Goal: Task Accomplishment & Management: Manage account settings

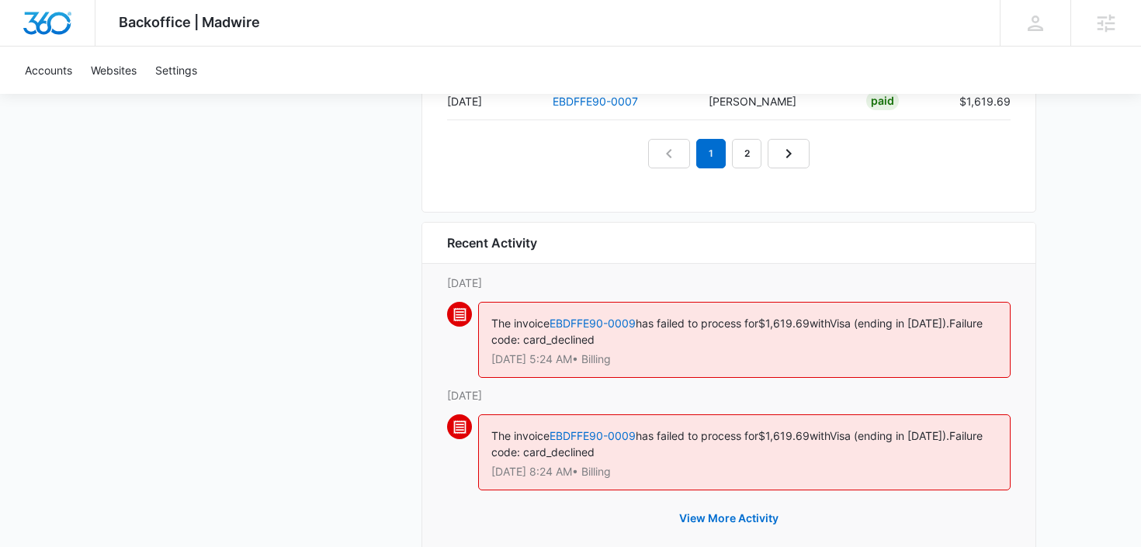
scroll to position [1629, 0]
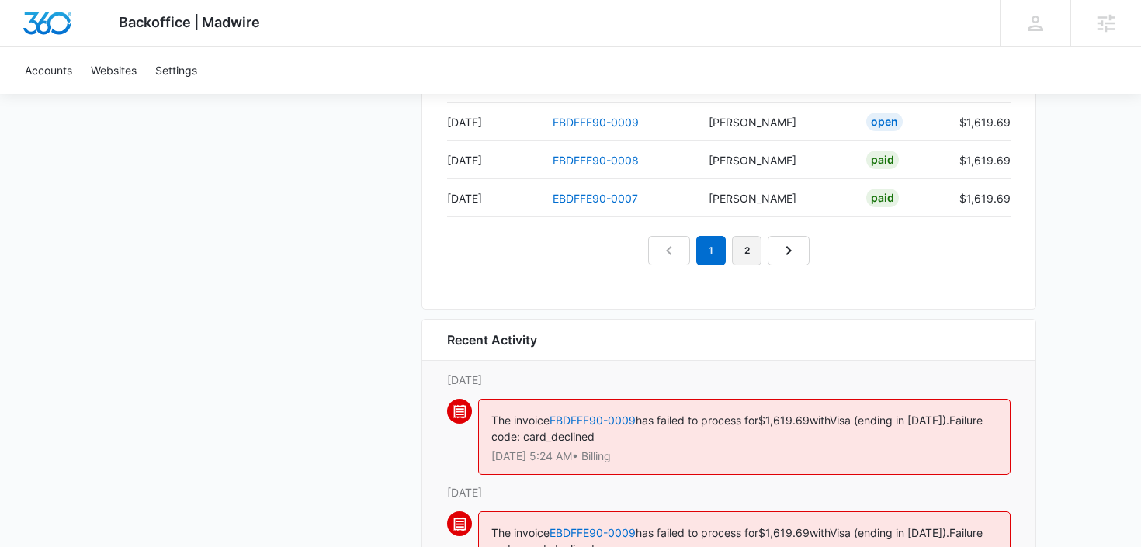
click at [753, 252] on link "2" at bounding box center [747, 251] width 30 height 30
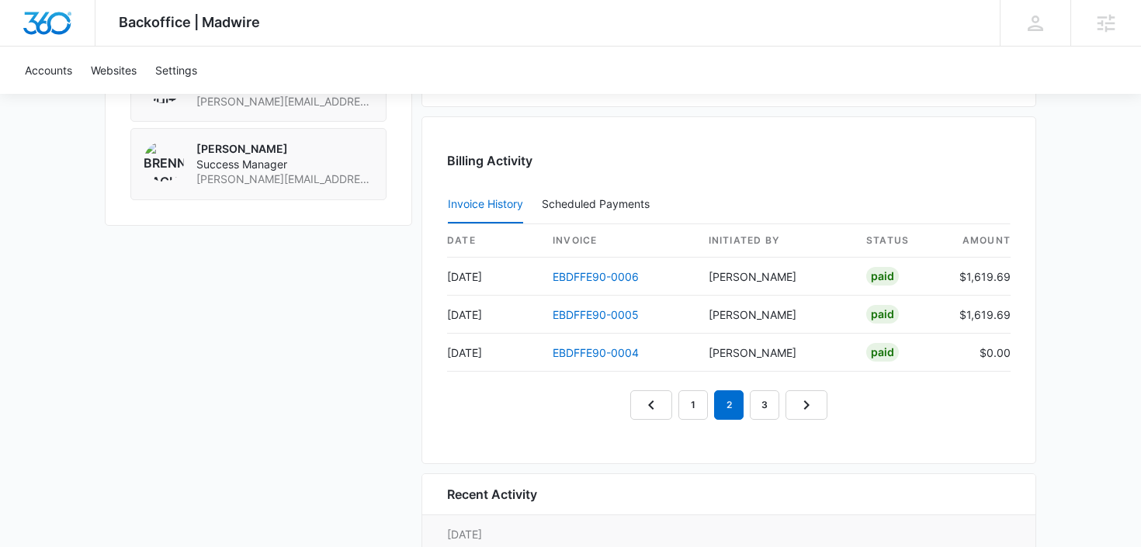
scroll to position [1469, 0]
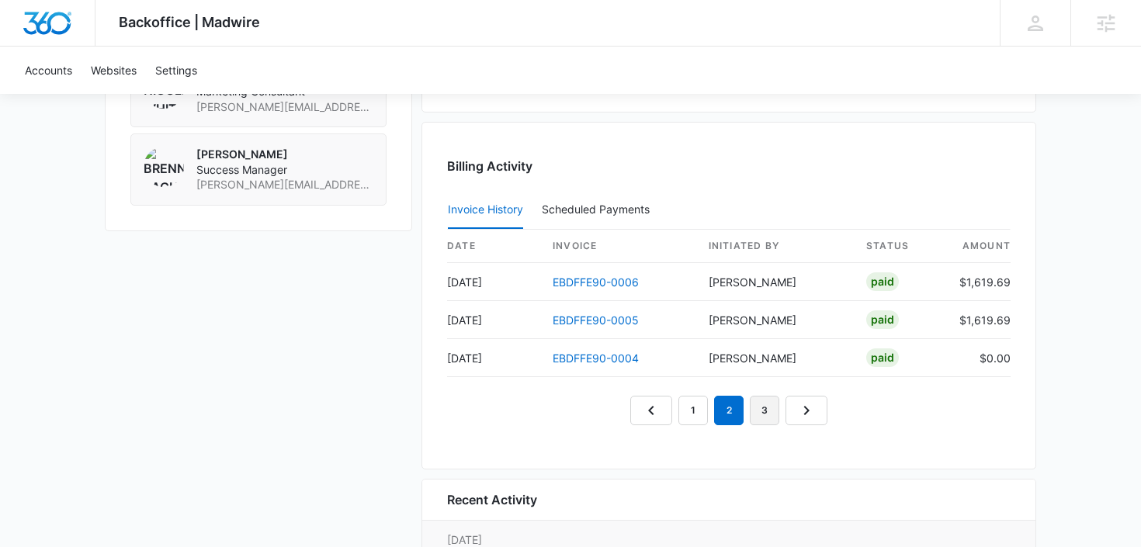
click at [777, 408] on link "3" at bounding box center [765, 411] width 30 height 30
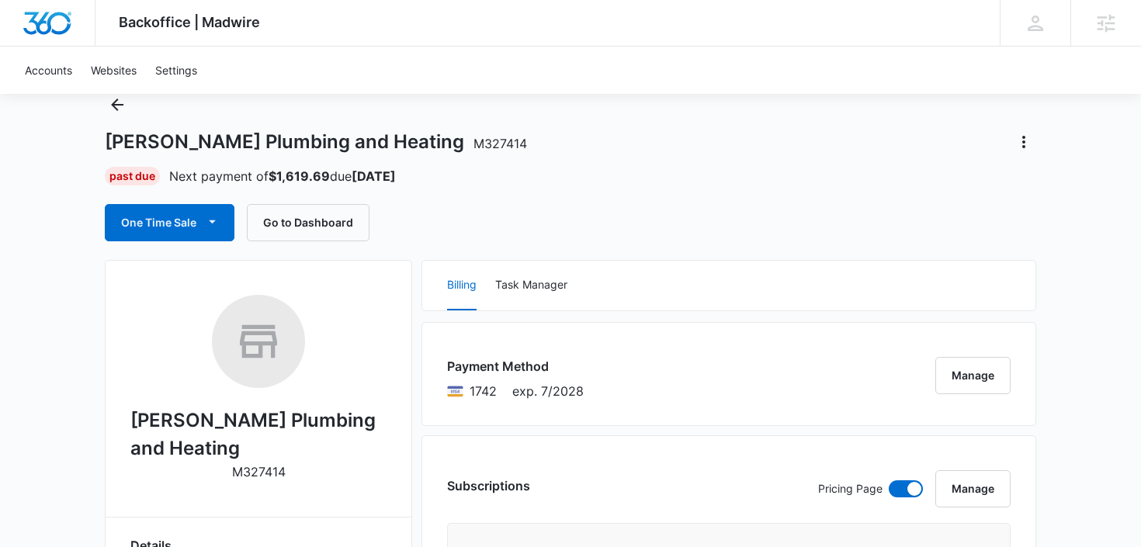
scroll to position [0, 0]
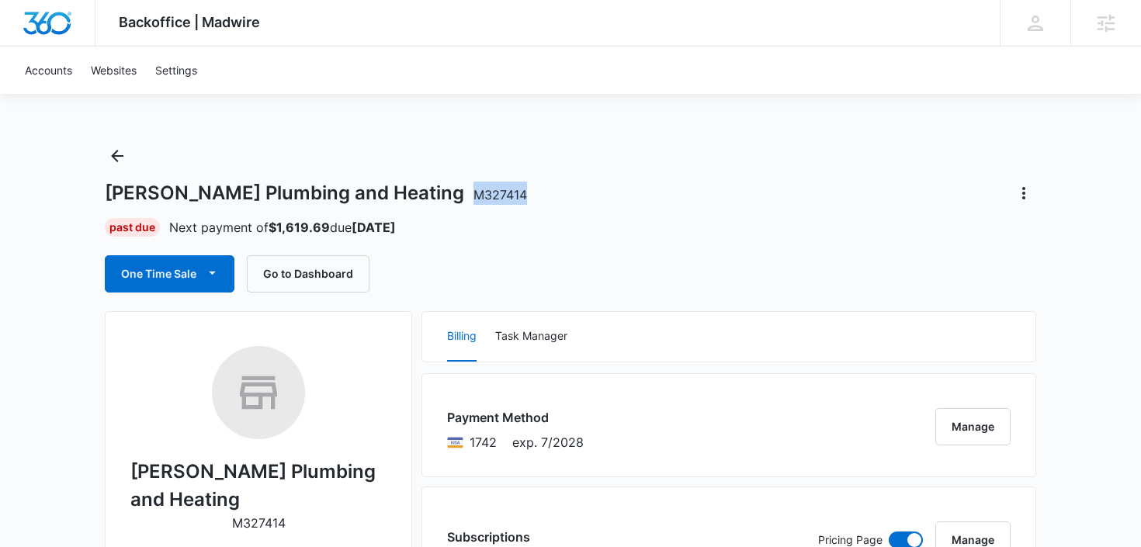
drag, startPoint x: 435, startPoint y: 189, endPoint x: 361, endPoint y: 189, distance: 73.8
click at [361, 189] on div "CRoy Plumbing and Heating M327414" at bounding box center [571, 193] width 932 height 25
copy span "M327414"
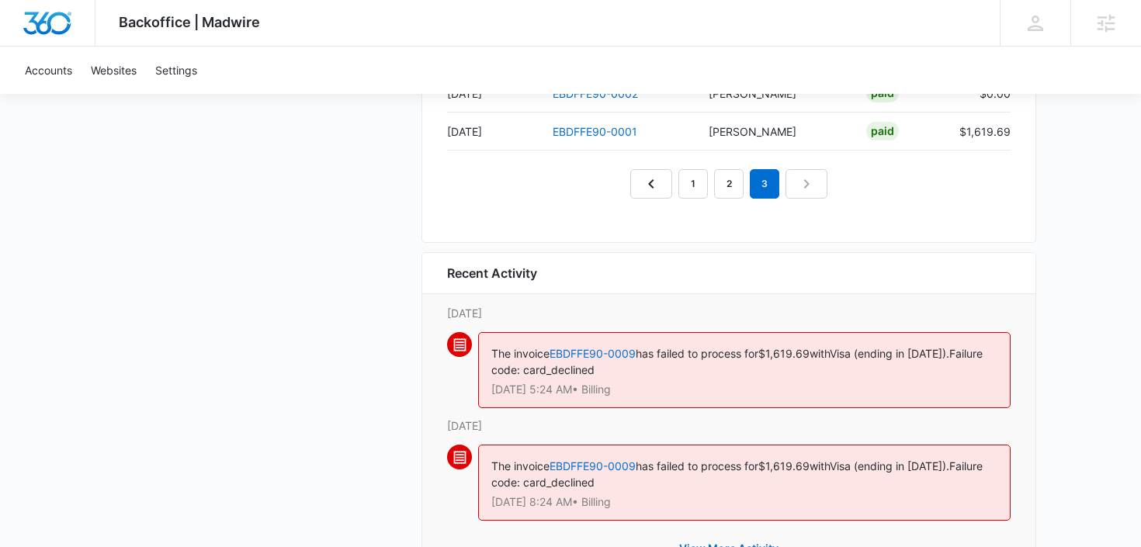
scroll to position [1770, 0]
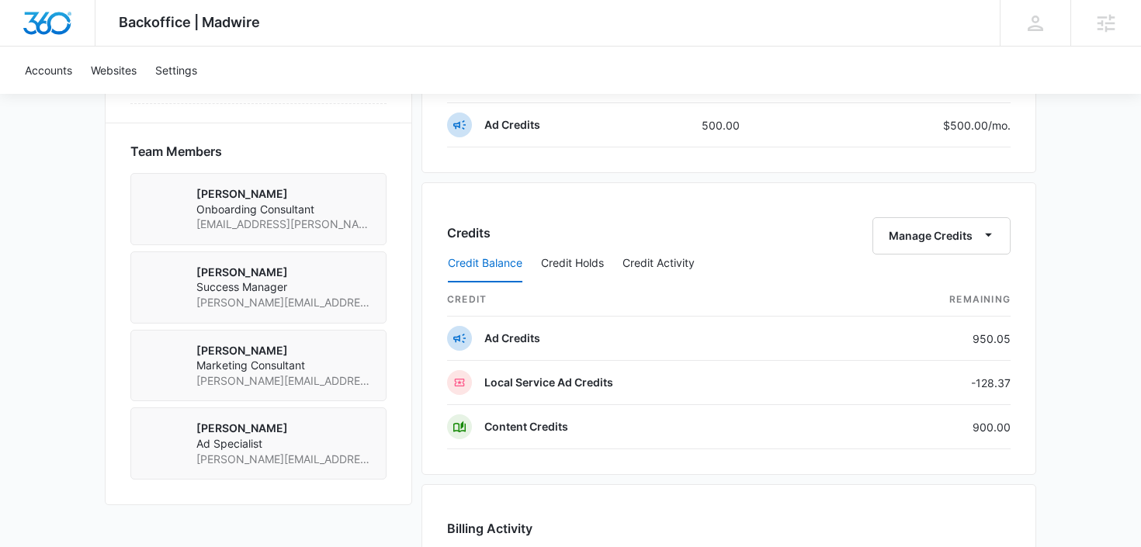
scroll to position [1186, 0]
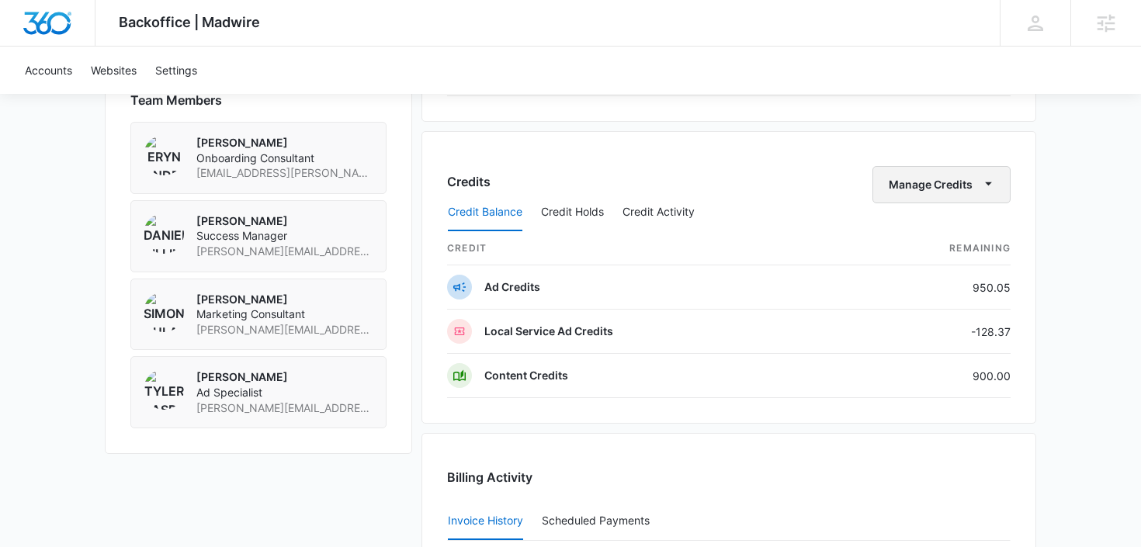
click at [914, 186] on button "Manage Credits" at bounding box center [942, 184] width 138 height 37
click at [908, 229] on div "Transfer Credits" at bounding box center [934, 234] width 82 height 11
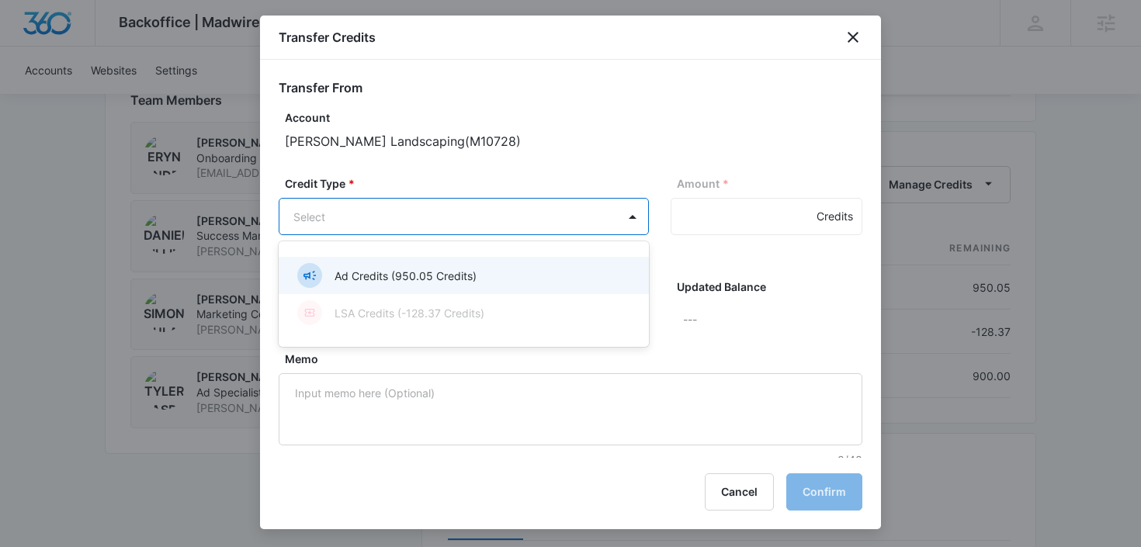
click at [375, 270] on p "Ad Credits (950.05 Credits)" at bounding box center [406, 276] width 142 height 16
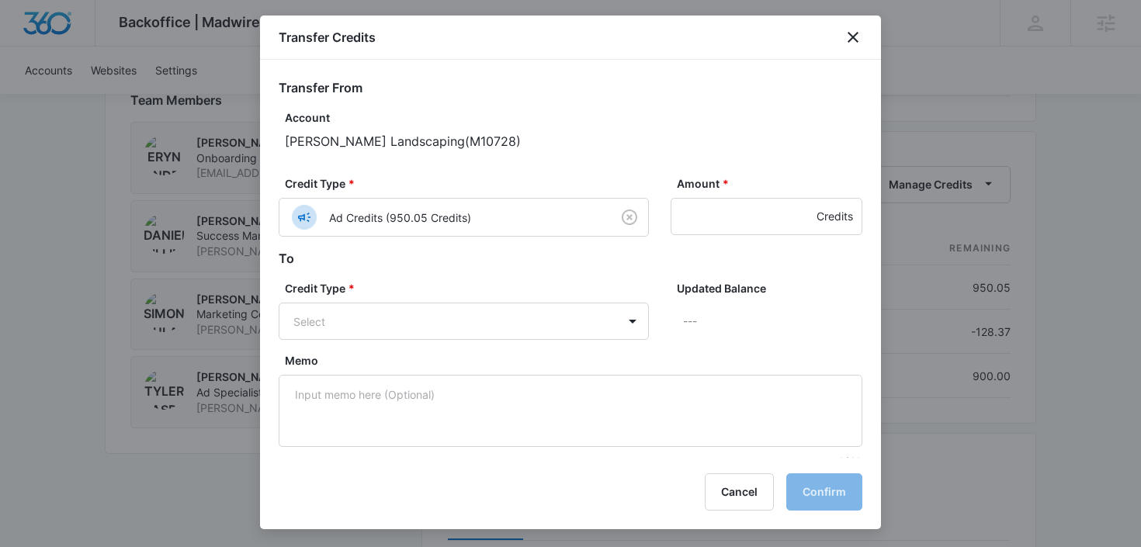
click at [665, 215] on div "Credit Type * Ad Credits (950.05 Credits) Amount * Credits" at bounding box center [571, 212] width 584 height 74
click at [696, 217] on input "Amount *" at bounding box center [767, 216] width 192 height 37
type input "9"
type input "4"
type input "500"
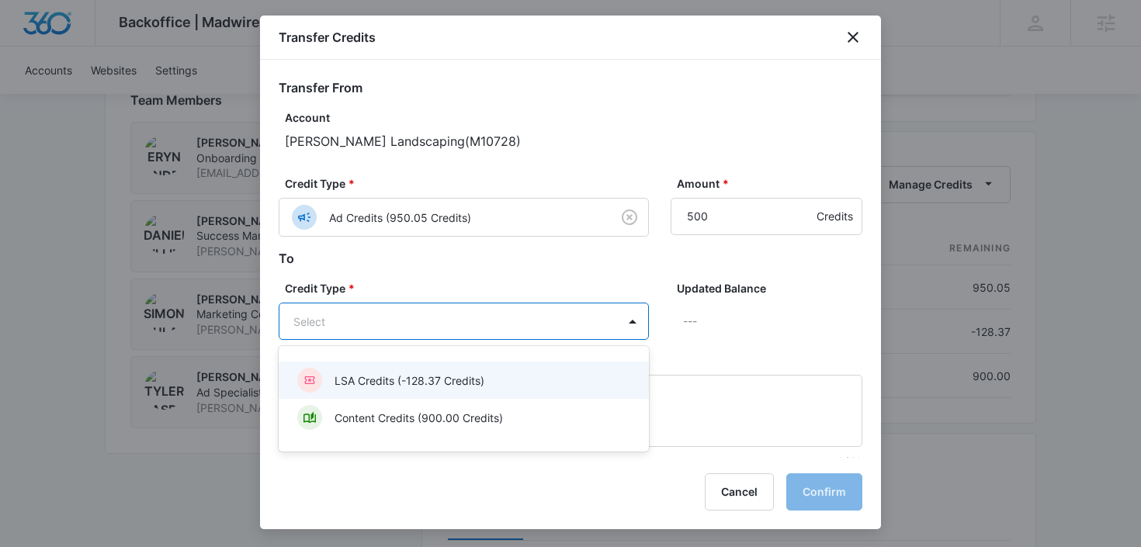
click at [410, 387] on p "LSA Credits (-128.37 Credits)" at bounding box center [410, 381] width 150 height 16
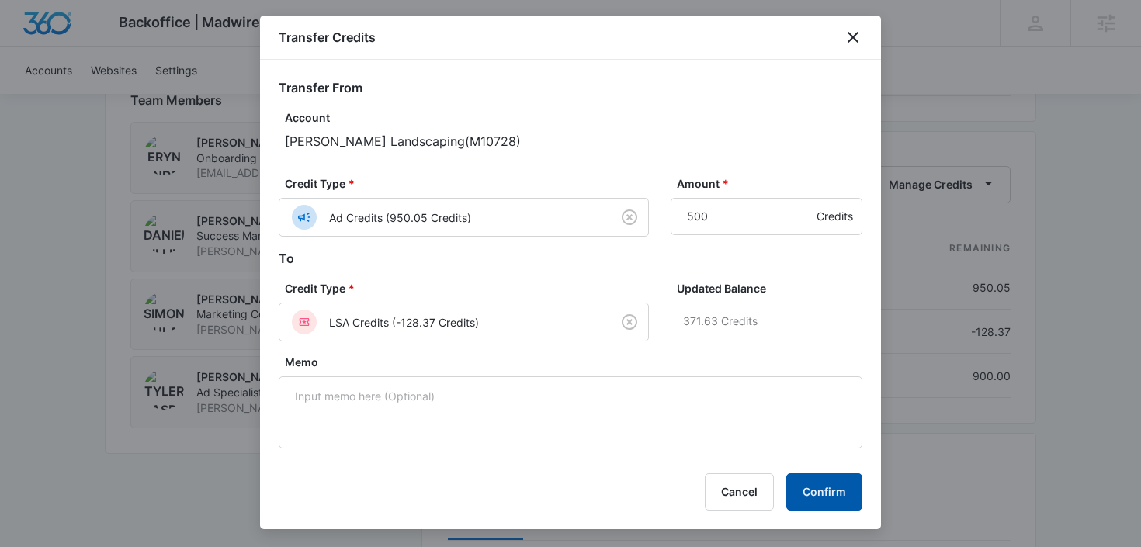
click at [815, 492] on button "Confirm" at bounding box center [824, 492] width 76 height 37
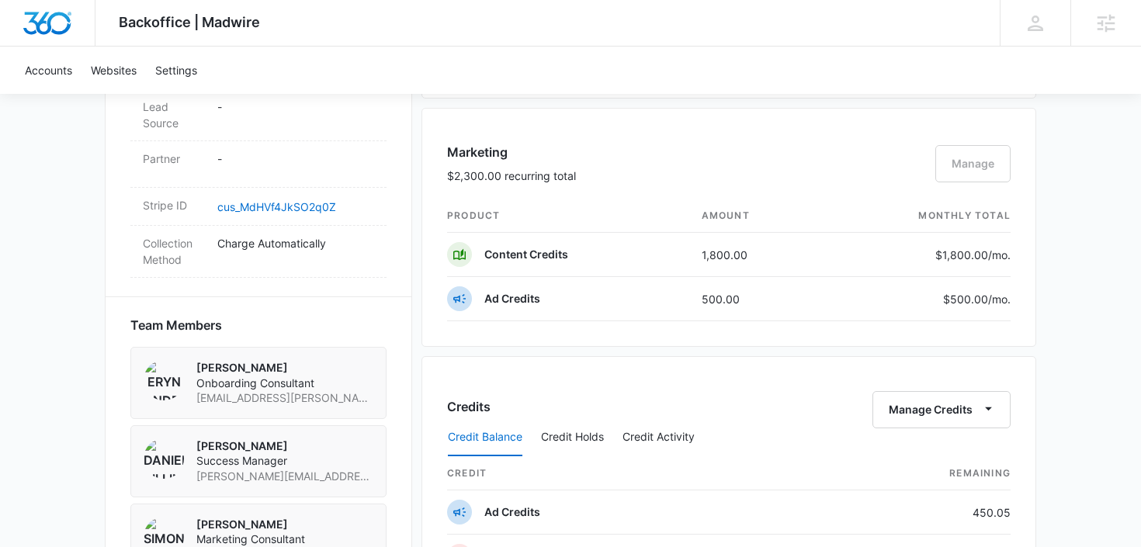
scroll to position [997, 0]
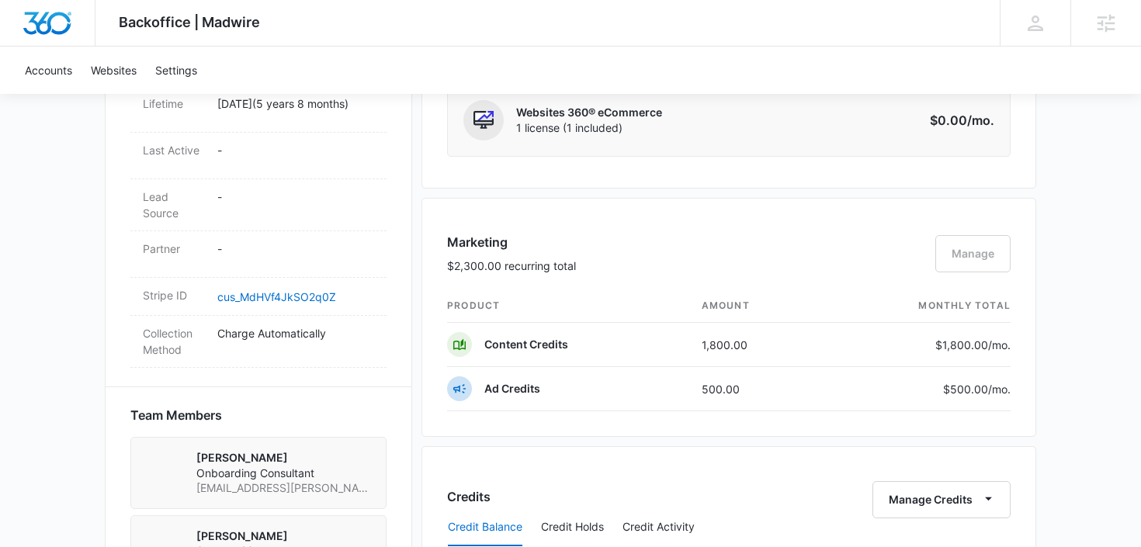
scroll to position [626, 0]
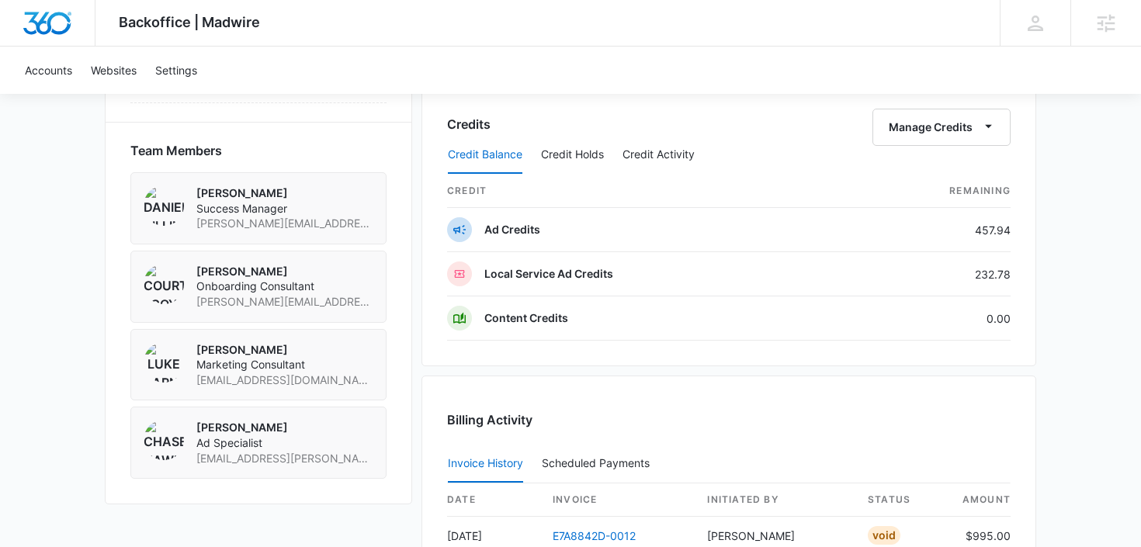
scroll to position [950, 0]
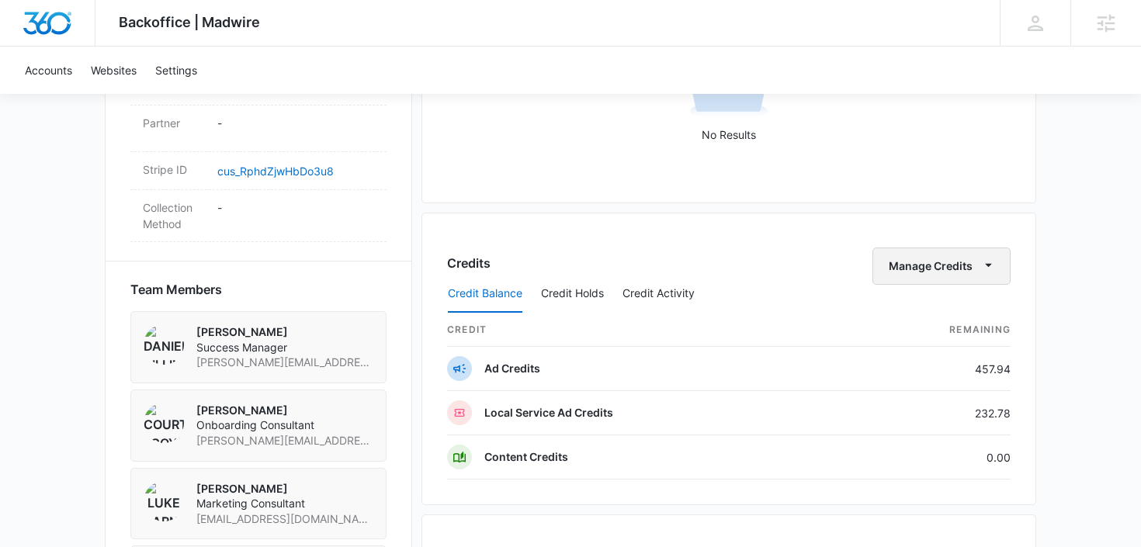
click at [923, 263] on button "Manage Credits" at bounding box center [942, 266] width 138 height 37
click at [1071, 244] on div "Backoffice | Madwire Apps Settings DB [PERSON_NAME] [PERSON_NAME][EMAIL_ADDRESS…" at bounding box center [570, 82] width 1141 height 2064
click at [894, 263] on button "Manage Credits" at bounding box center [942, 266] width 138 height 37
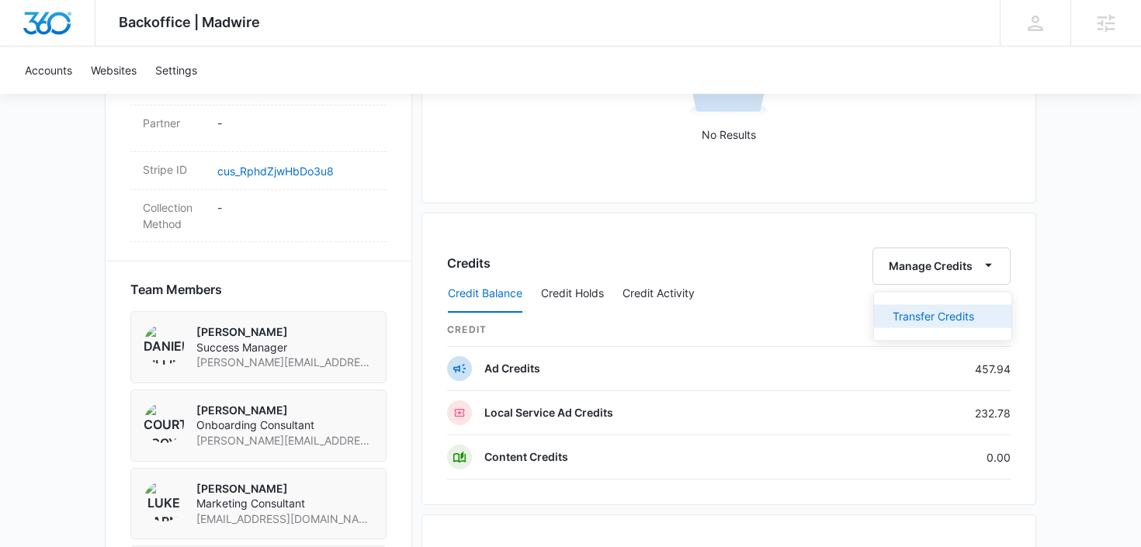
click at [902, 313] on div "Transfer Credits" at bounding box center [934, 316] width 82 height 11
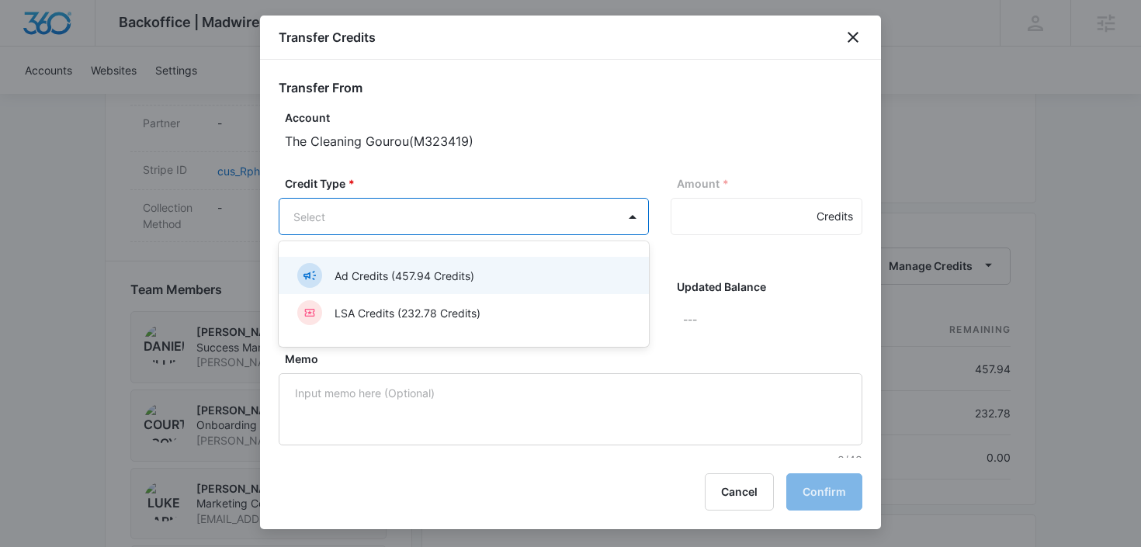
click at [477, 222] on body "Backoffice | Madwire Apps Settings DB [PERSON_NAME] [PERSON_NAME][EMAIL_ADDRESS…" at bounding box center [570, 143] width 1141 height 2187
click at [460, 275] on p "Ad Credits (457.94 Credits)" at bounding box center [405, 276] width 140 height 16
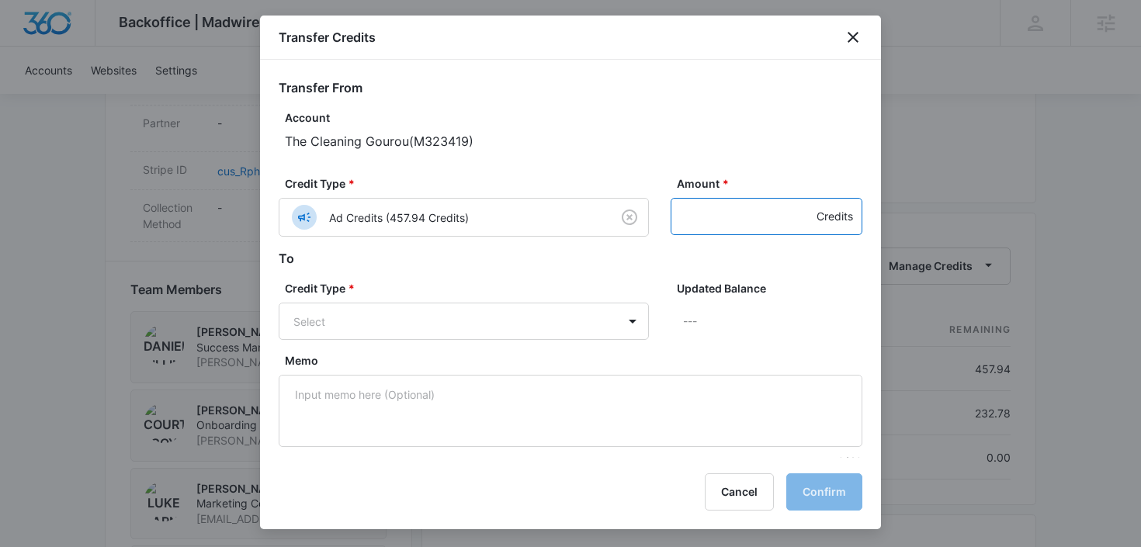
click at [684, 221] on input "Amount *" at bounding box center [767, 216] width 192 height 37
type input "457.94"
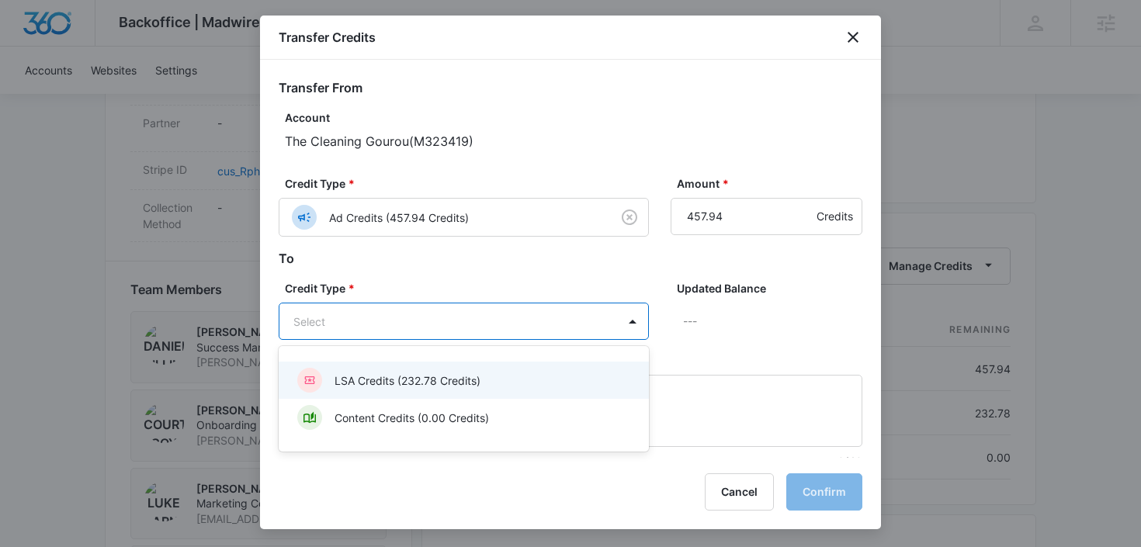
click at [578, 328] on body "Backoffice | Madwire Apps Settings DB [PERSON_NAME] [PERSON_NAME][EMAIL_ADDRESS…" at bounding box center [570, 143] width 1141 height 2187
click at [433, 385] on p "LSA Credits (232.78 Credits)" at bounding box center [408, 381] width 146 height 16
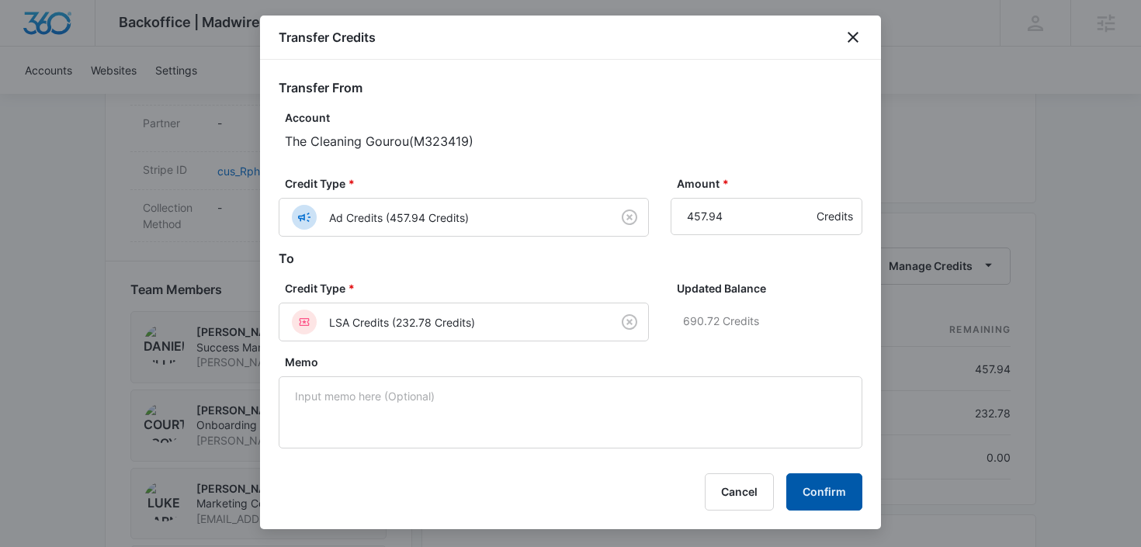
click at [798, 491] on button "Confirm" at bounding box center [824, 492] width 76 height 37
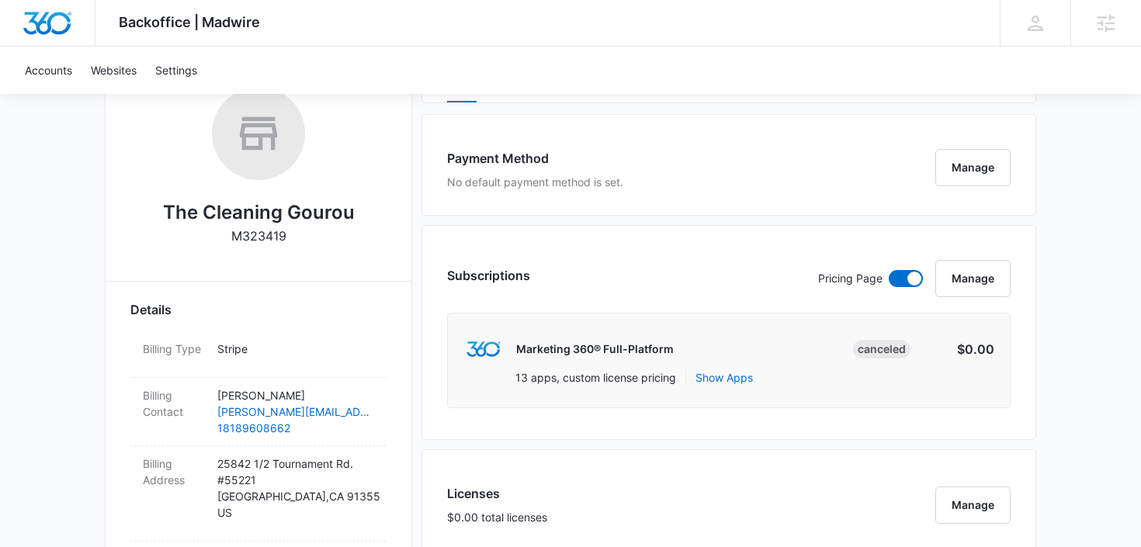
scroll to position [65, 0]
